Goal: Task Accomplishment & Management: Complete application form

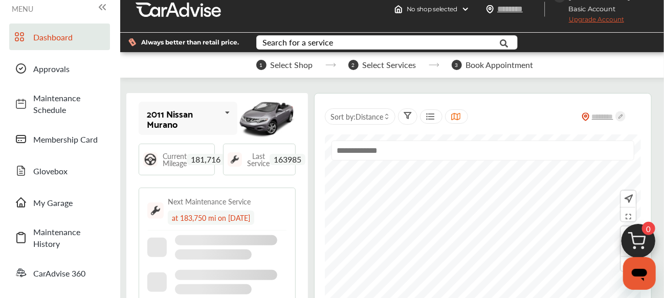
scroll to position [22, 0]
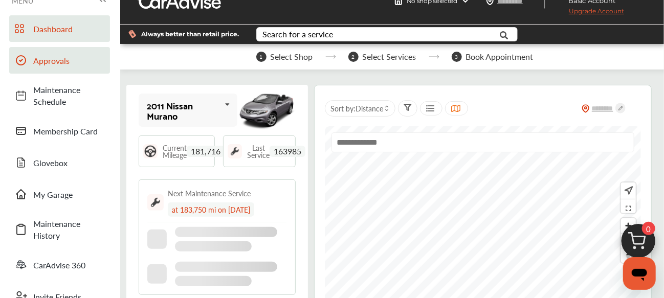
click at [45, 68] on link "Approvals" at bounding box center [59, 60] width 101 height 27
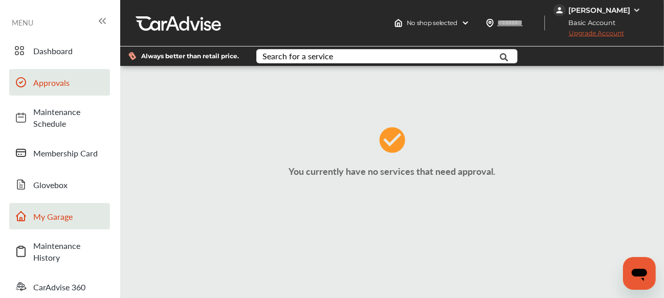
click at [57, 216] on span "My Garage" at bounding box center [69, 217] width 72 height 12
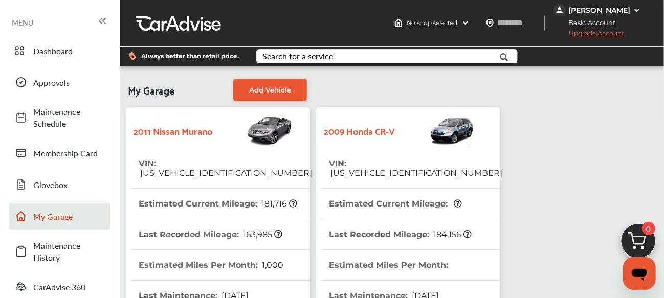
scroll to position [362, 0]
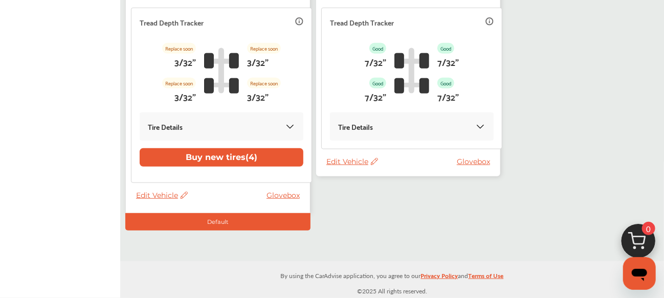
click at [336, 163] on span "Edit Vehicle" at bounding box center [352, 161] width 52 height 9
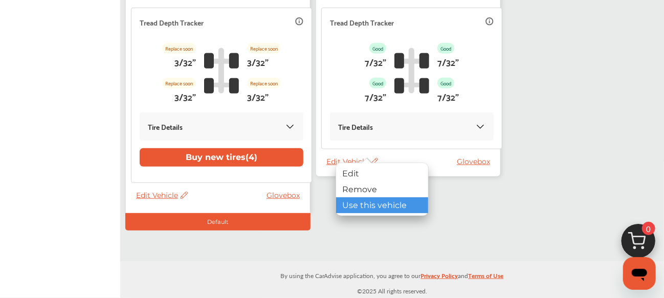
click at [356, 209] on div "Use this vehicle" at bounding box center [382, 205] width 92 height 16
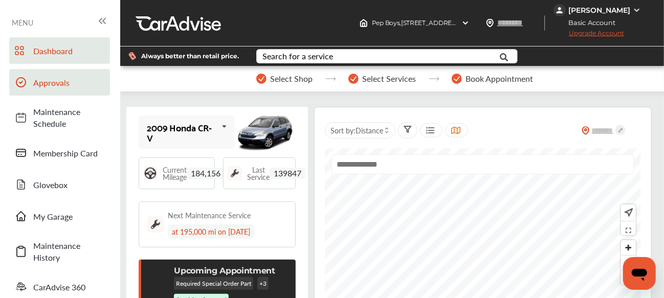
click at [42, 91] on link "Approvals" at bounding box center [59, 82] width 101 height 27
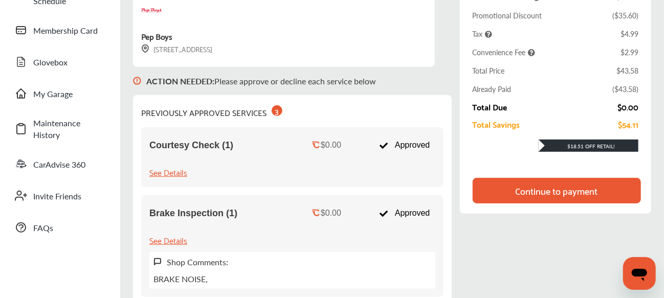
scroll to position [178, 0]
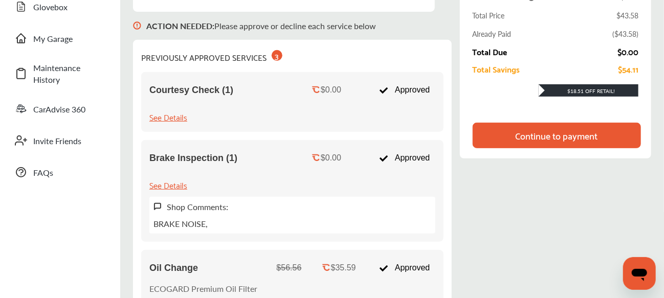
click at [553, 141] on div "Continue to payment" at bounding box center [557, 135] width 82 height 10
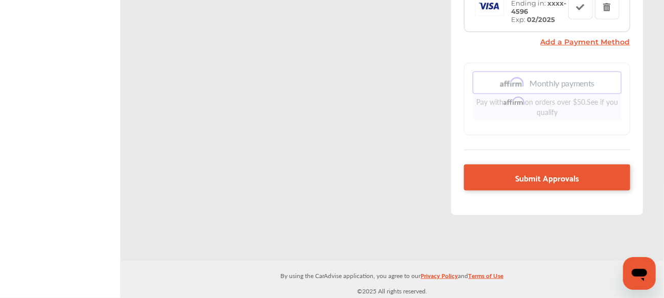
scroll to position [477, 0]
click at [545, 175] on span "Submit Approvals" at bounding box center [547, 178] width 64 height 14
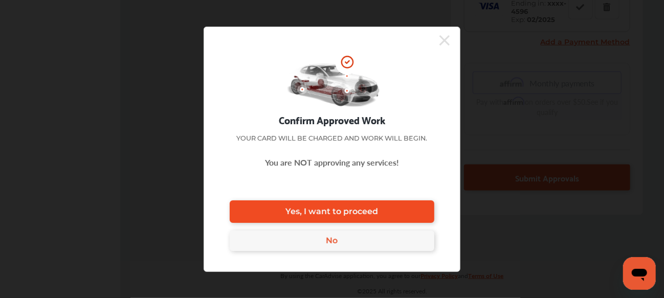
click at [421, 204] on link "Yes, I want to proceed" at bounding box center [332, 212] width 205 height 23
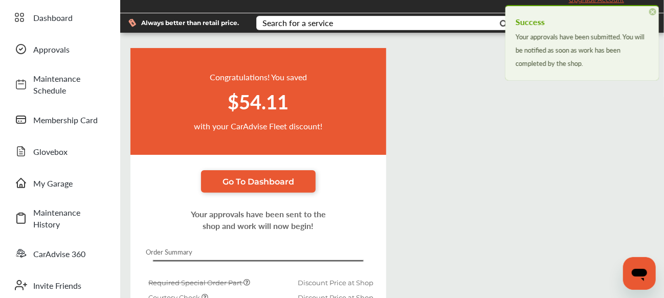
scroll to position [24, 0]
